Goal: Task Accomplishment & Management: Use online tool/utility

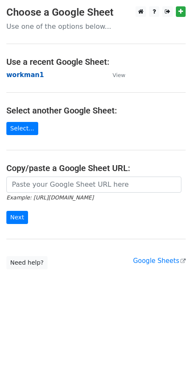
click at [19, 76] on strong "workman1" at bounding box center [24, 75] width 37 height 8
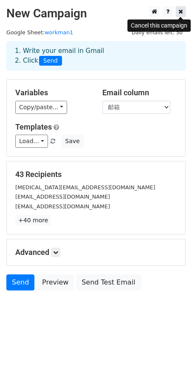
click at [179, 10] on icon at bounding box center [180, 11] width 5 height 6
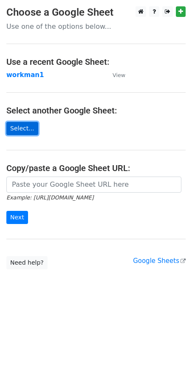
click at [22, 130] on link "Select..." at bounding box center [22, 128] width 32 height 13
